Goal: Navigation & Orientation: Find specific page/section

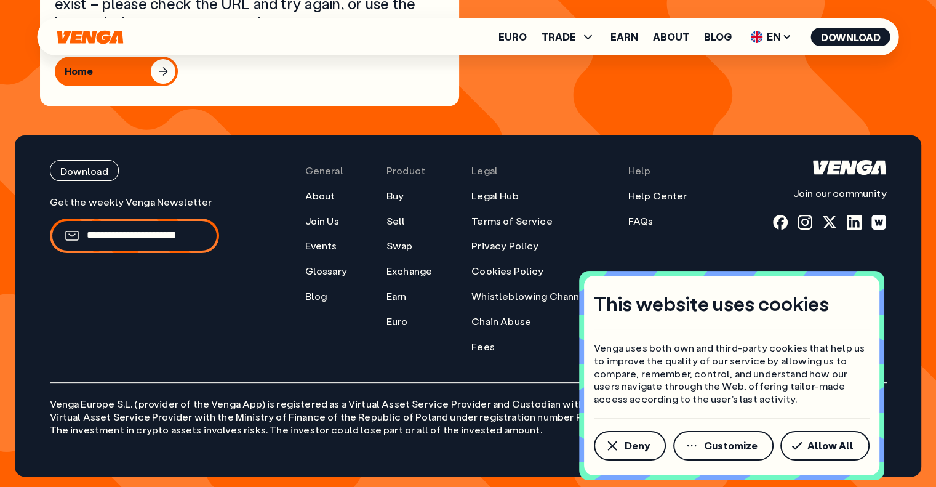
scroll to position [295, 0]
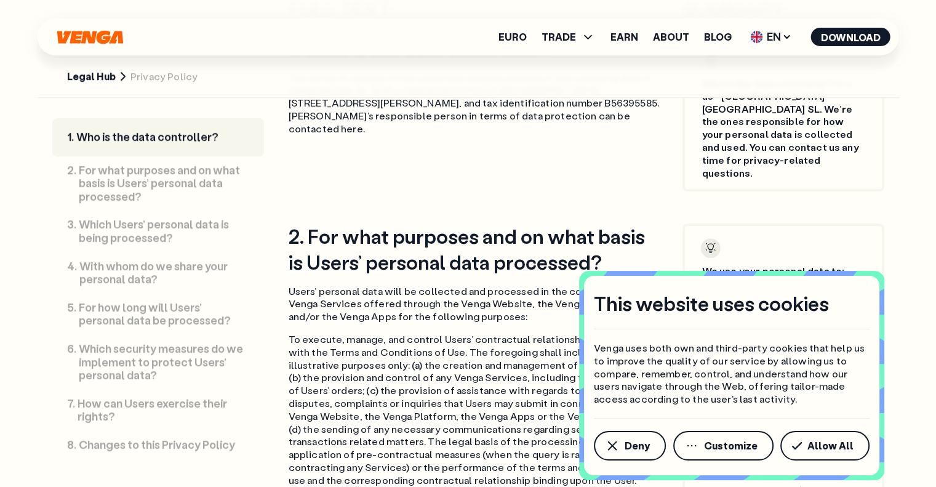
scroll to position [739, 0]
click at [662, 39] on link "About" at bounding box center [671, 37] width 36 height 10
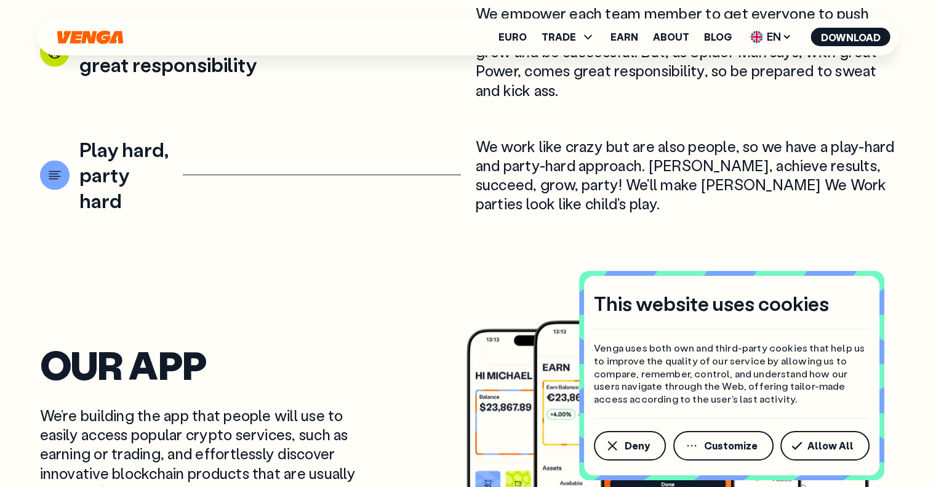
scroll to position [2125, 0]
